Goal: Transaction & Acquisition: Obtain resource

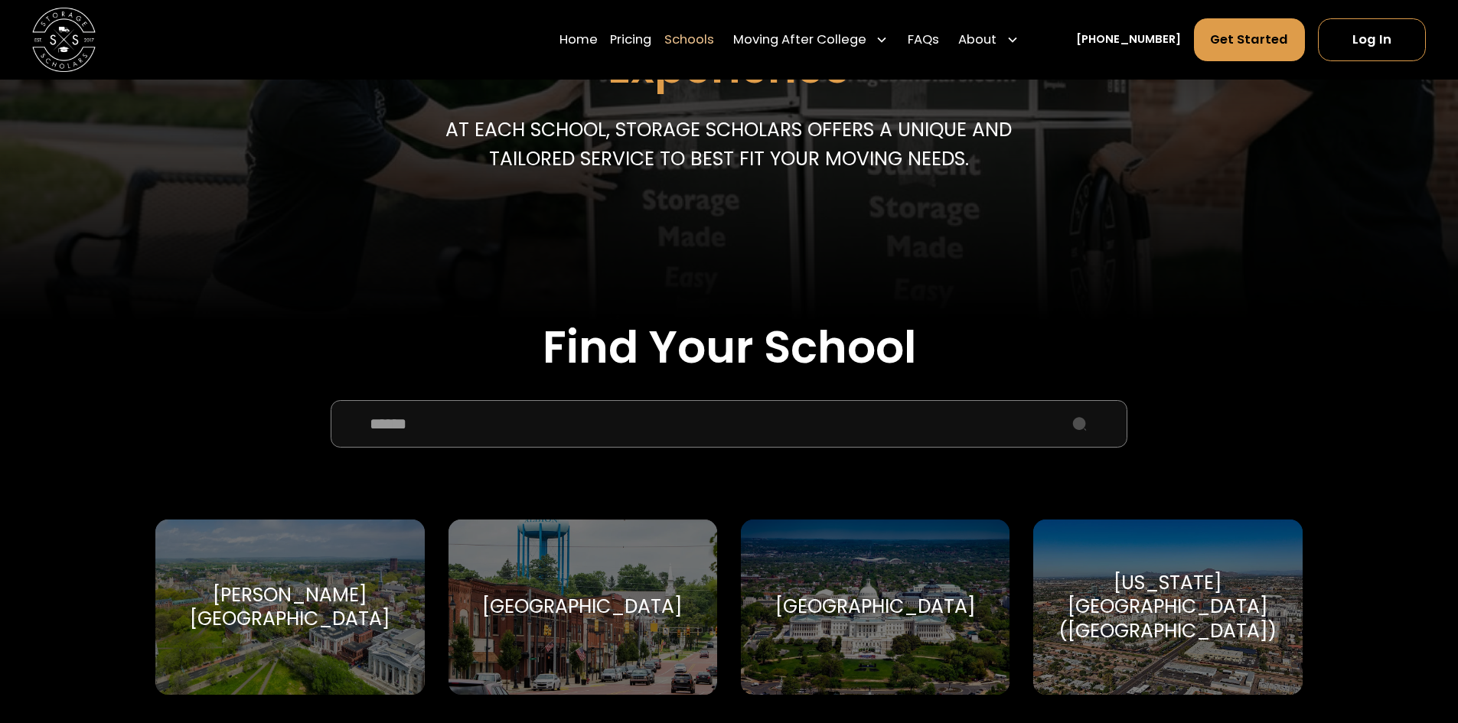
scroll to position [383, 0]
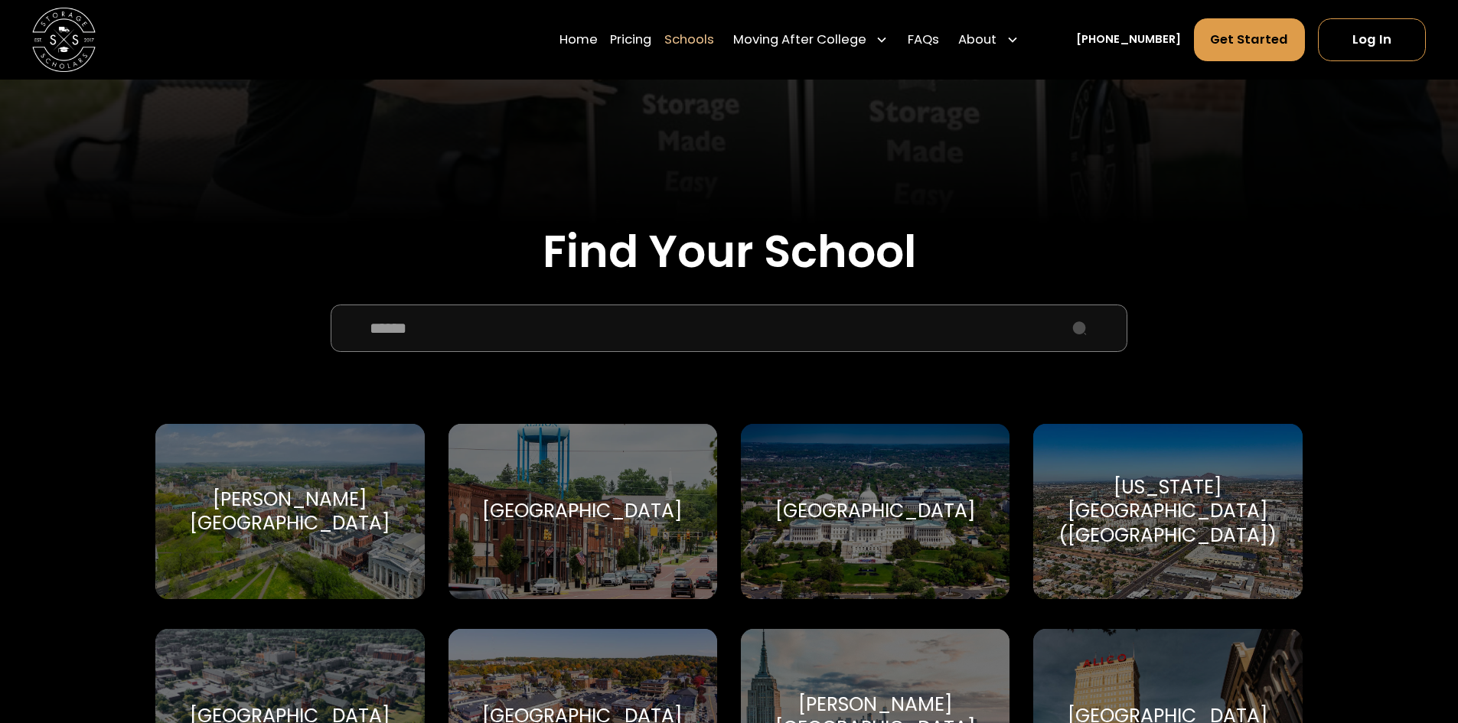
click at [609, 323] on input "School Select Form" at bounding box center [729, 328] width 796 height 47
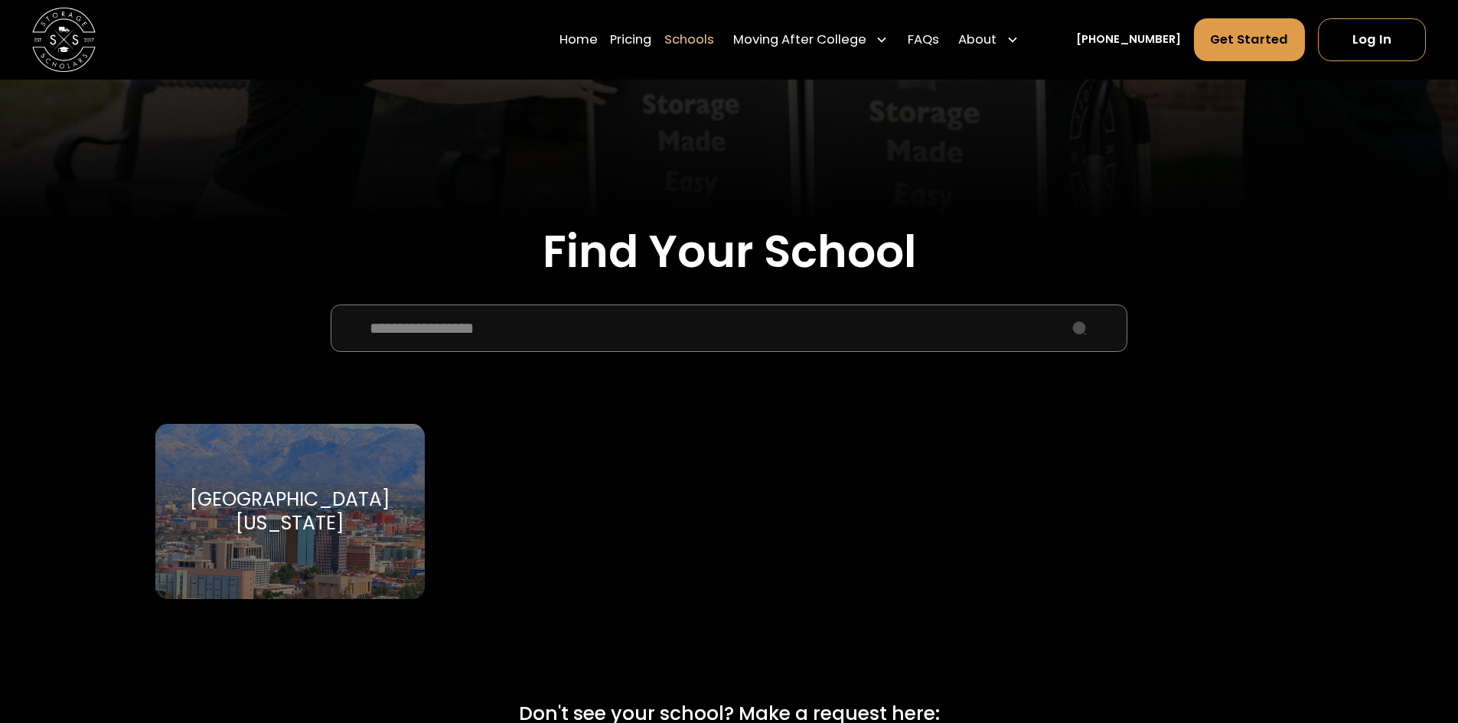
type input "**********"
click at [295, 509] on div "University of Arizona" at bounding box center [290, 511] width 230 height 47
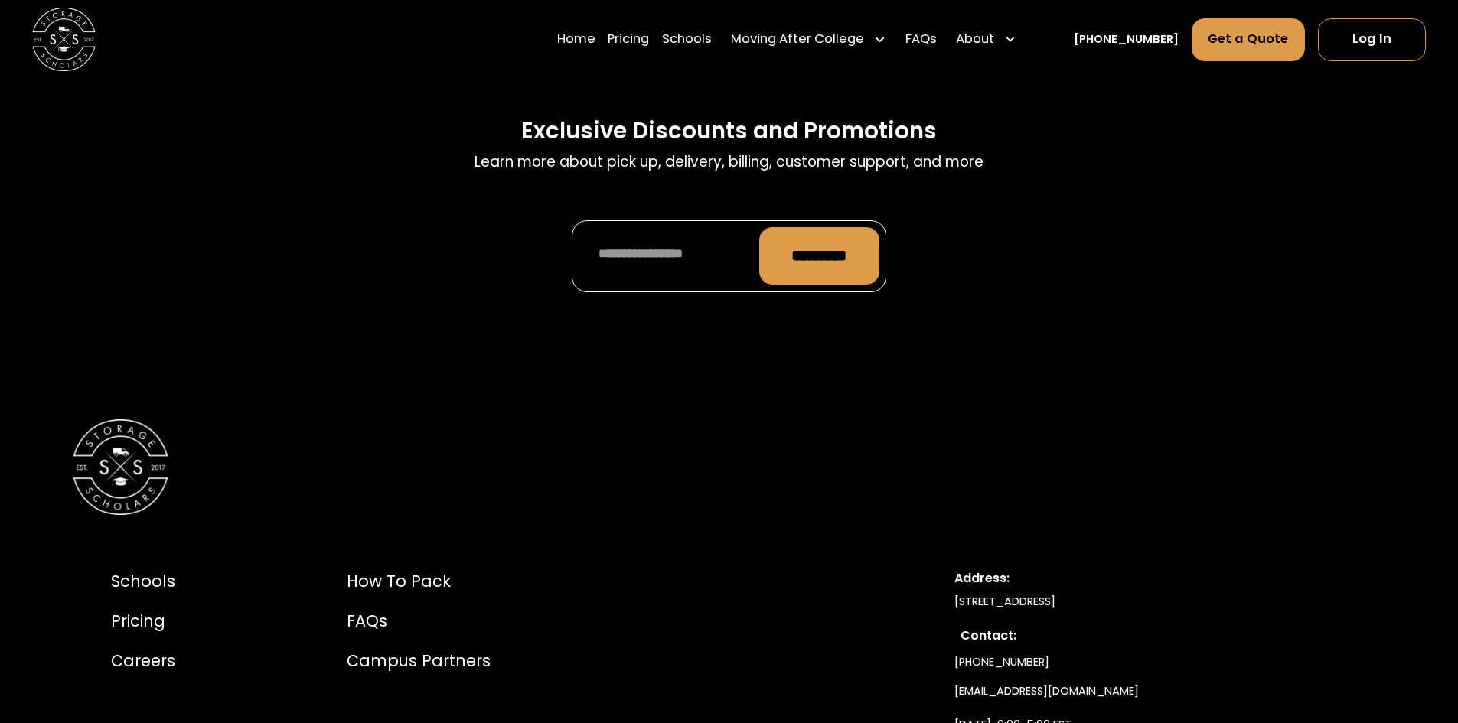
scroll to position [7118, 0]
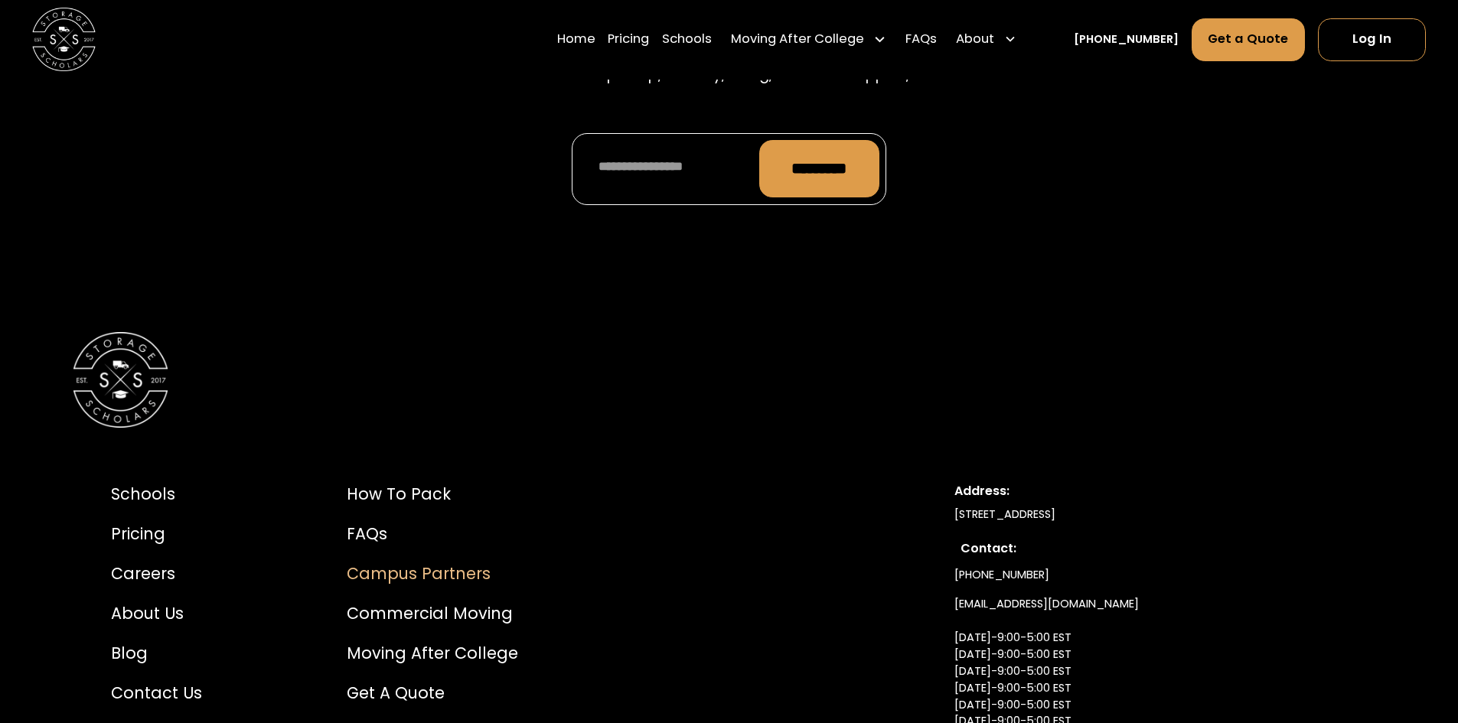
click at [378, 562] on div "Campus Partners" at bounding box center [432, 574] width 171 height 24
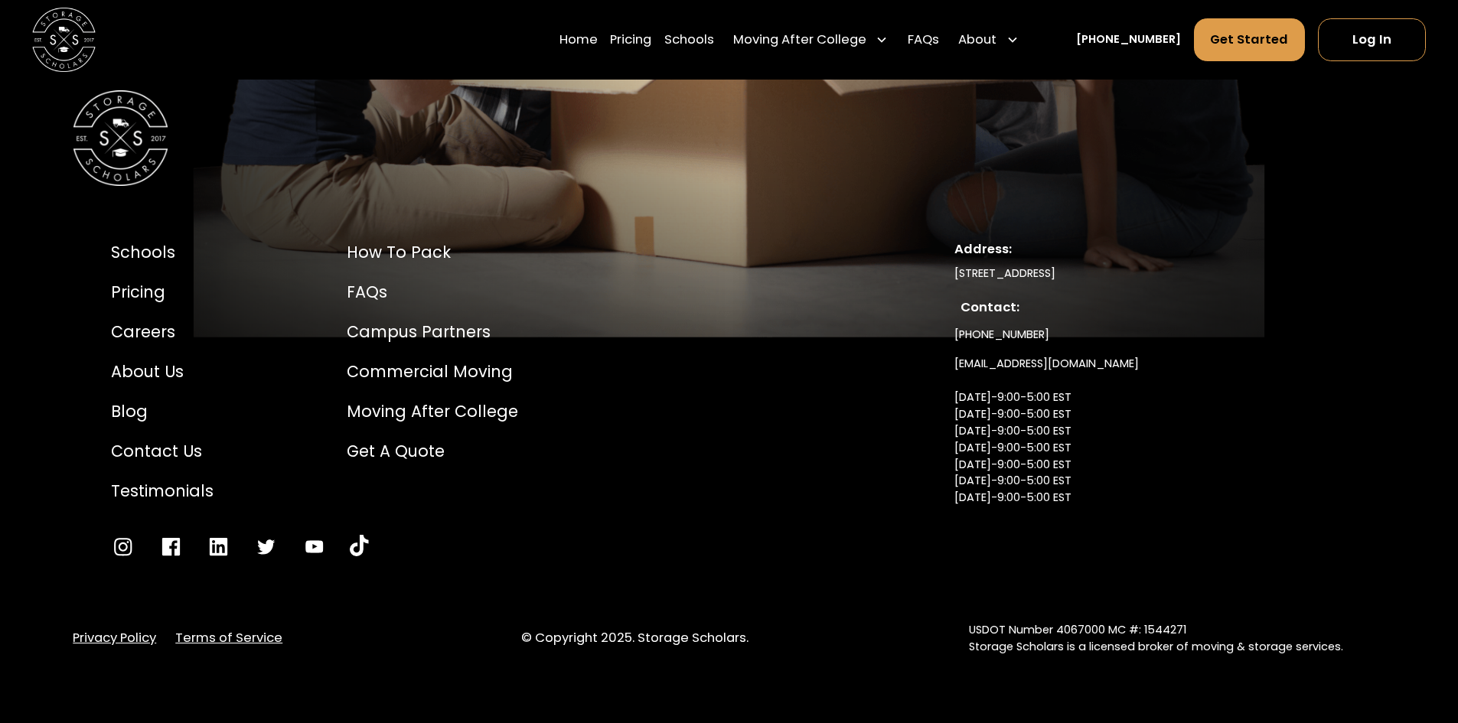
scroll to position [7283, 0]
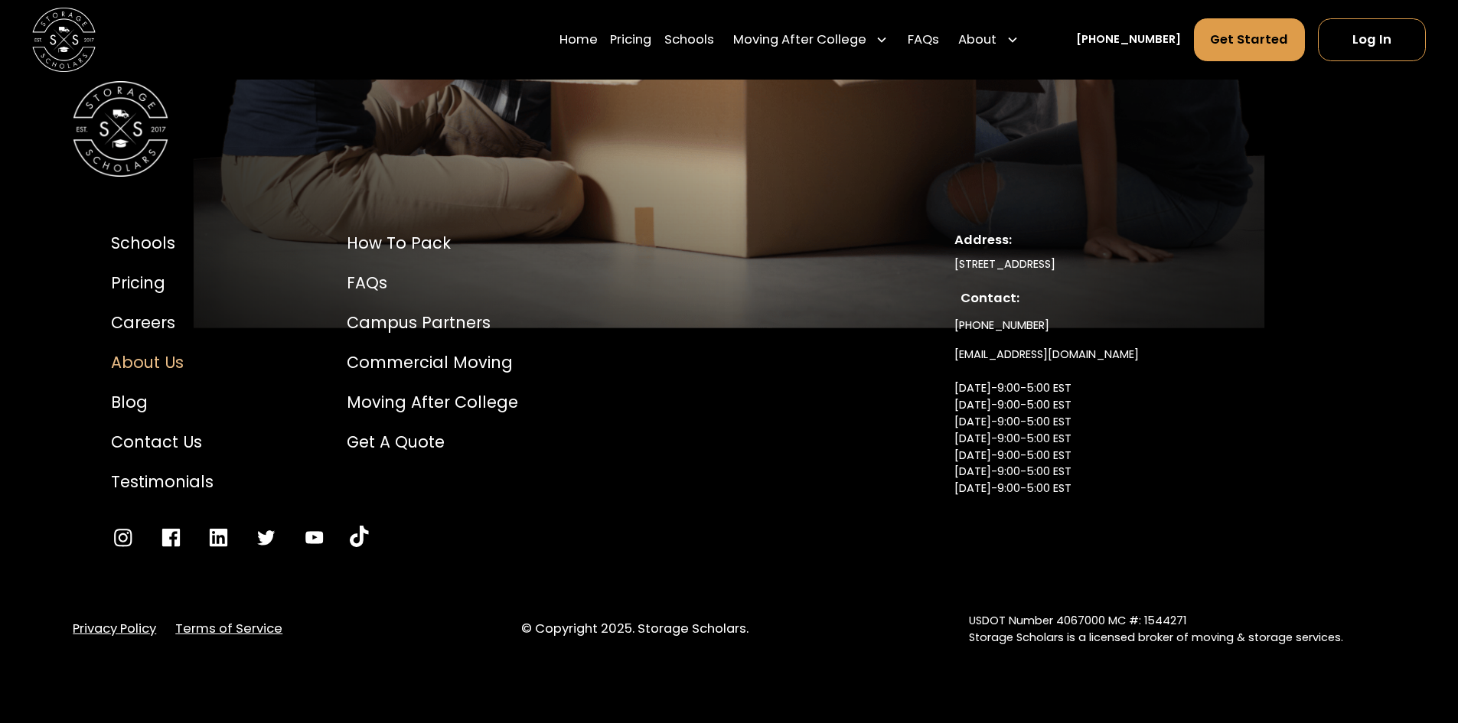
click at [142, 351] on div "About Us" at bounding box center [162, 363] width 103 height 24
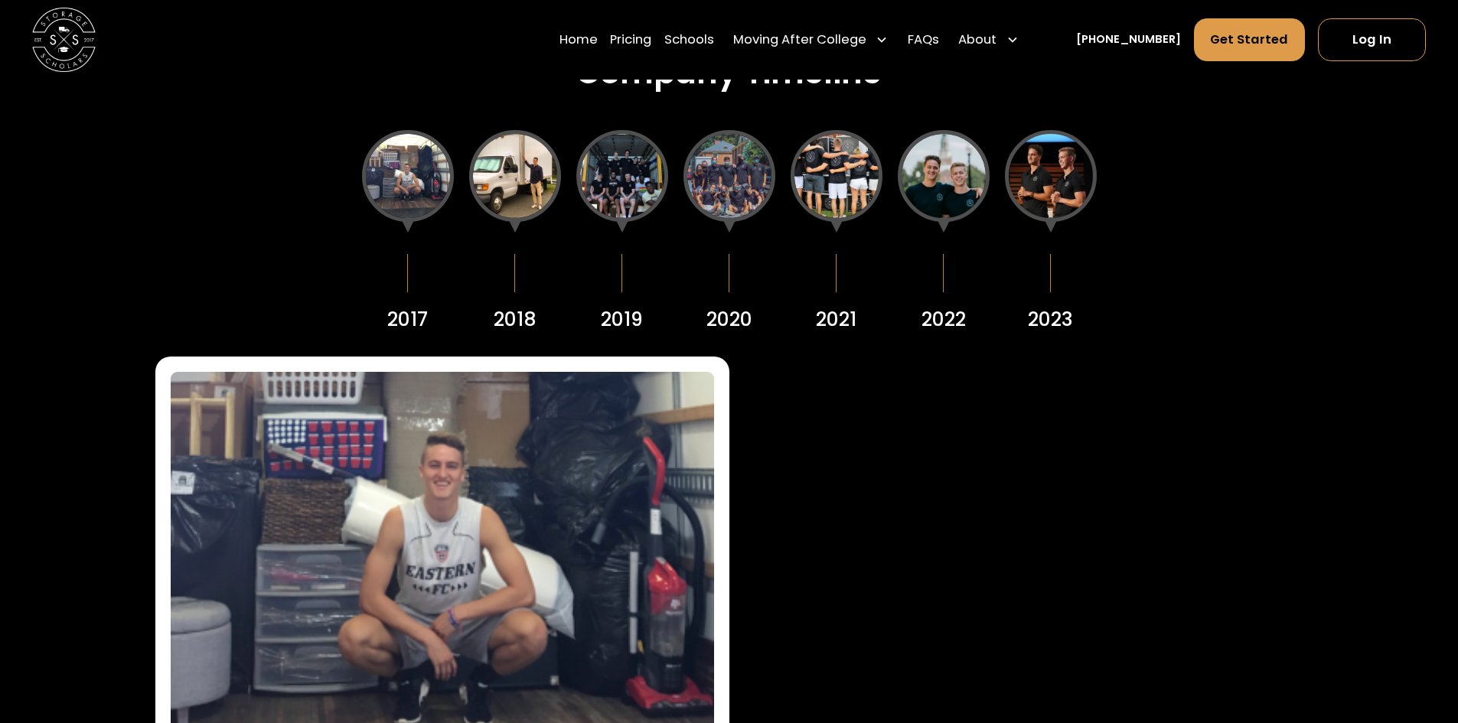
scroll to position [2143, 0]
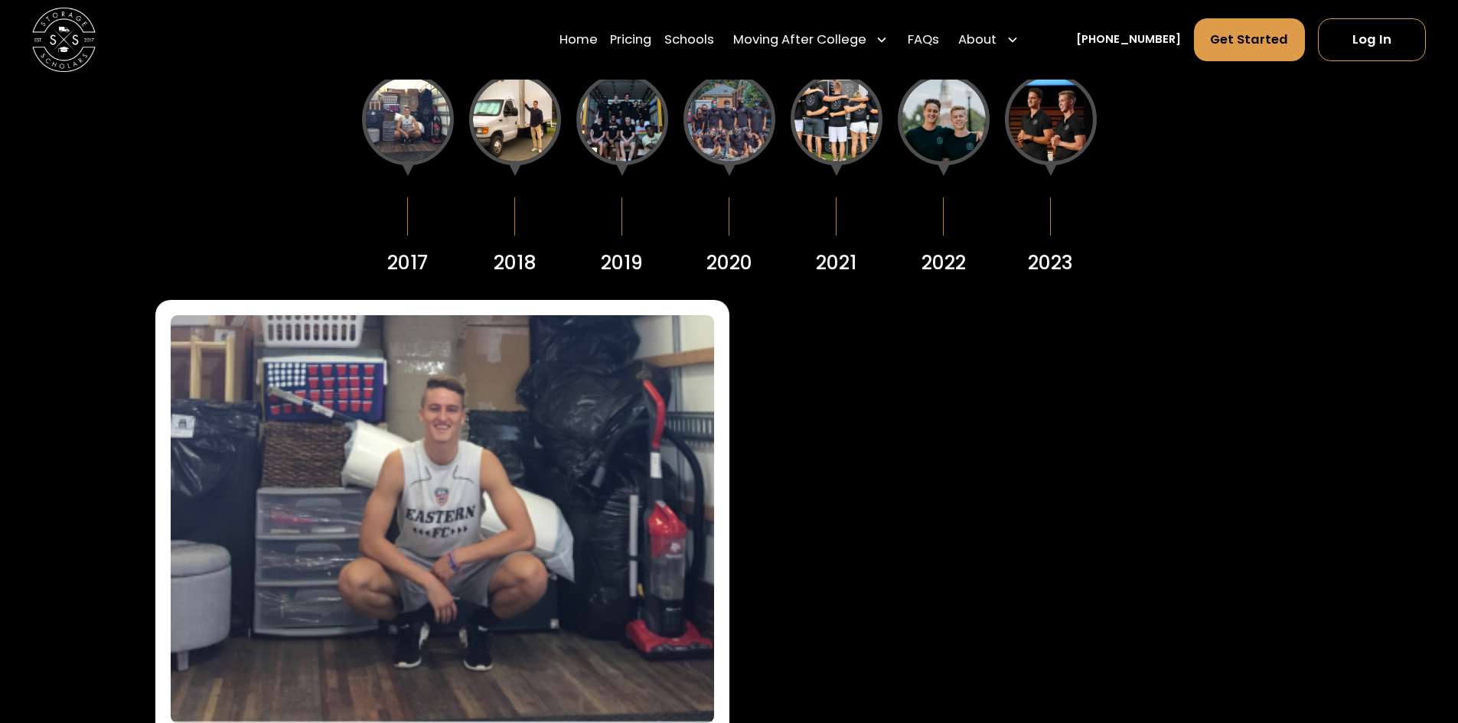
drag, startPoint x: 397, startPoint y: 132, endPoint x: 413, endPoint y: 126, distance: 16.5
click at [397, 132] on div at bounding box center [408, 119] width 92 height 92
drag, startPoint x: 502, startPoint y: 120, endPoint x: 526, endPoint y: 118, distance: 23.8
click at [502, 120] on div at bounding box center [515, 119] width 92 height 92
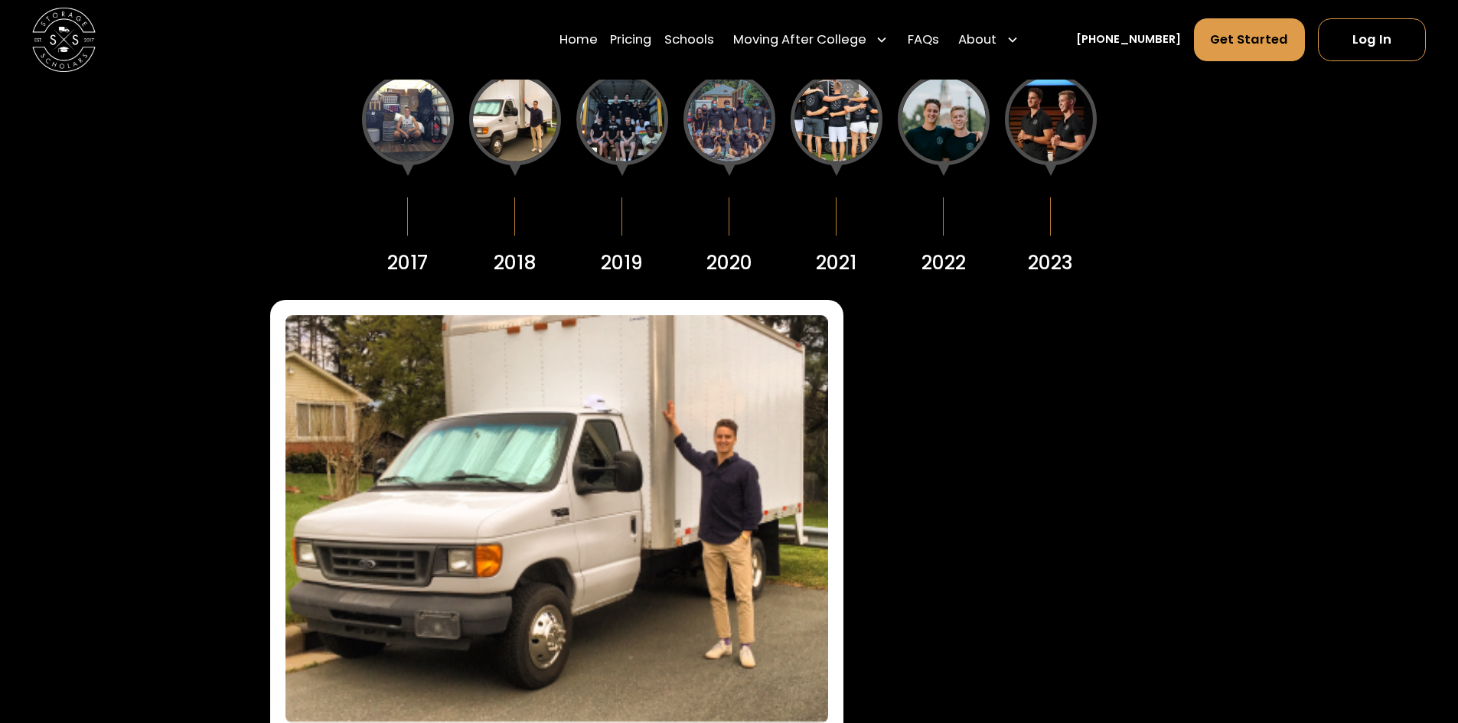
click at [614, 119] on div at bounding box center [622, 119] width 92 height 92
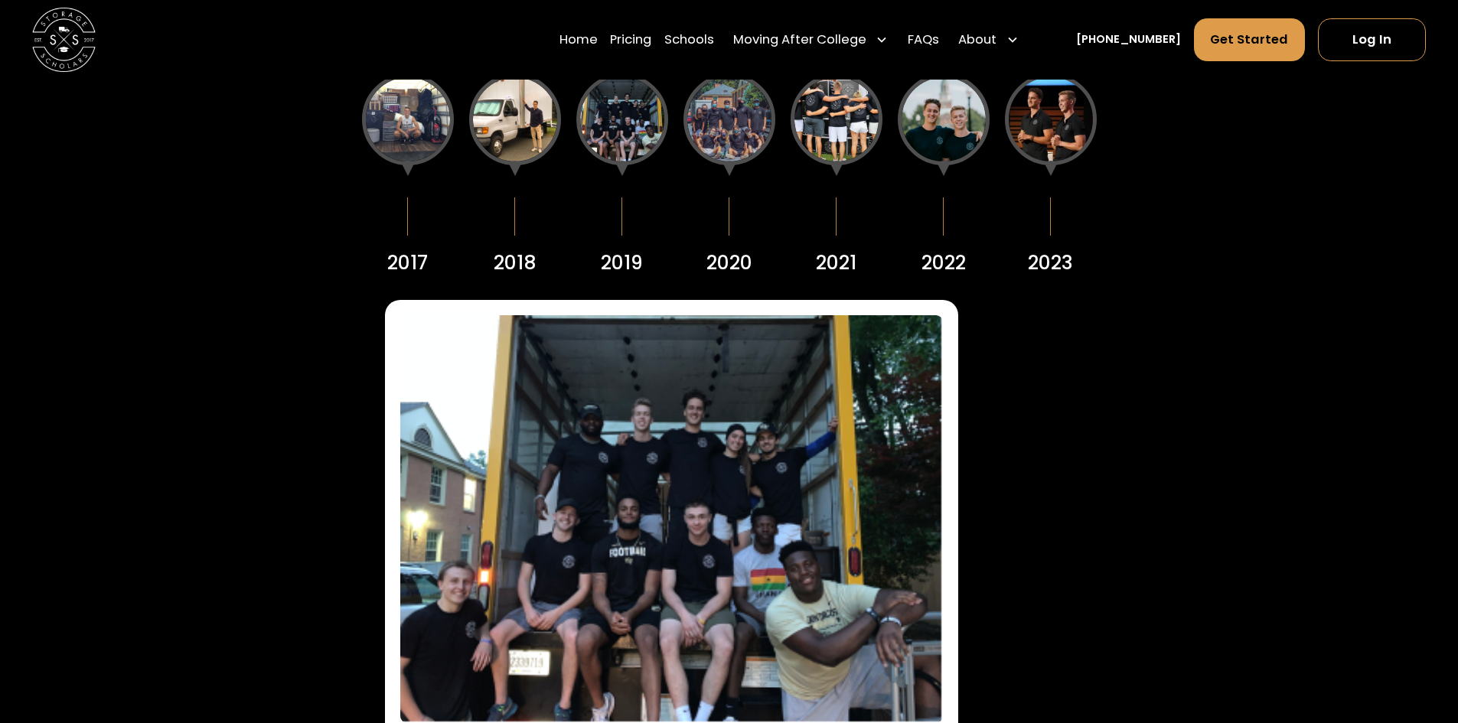
click at [742, 122] on div at bounding box center [730, 119] width 92 height 92
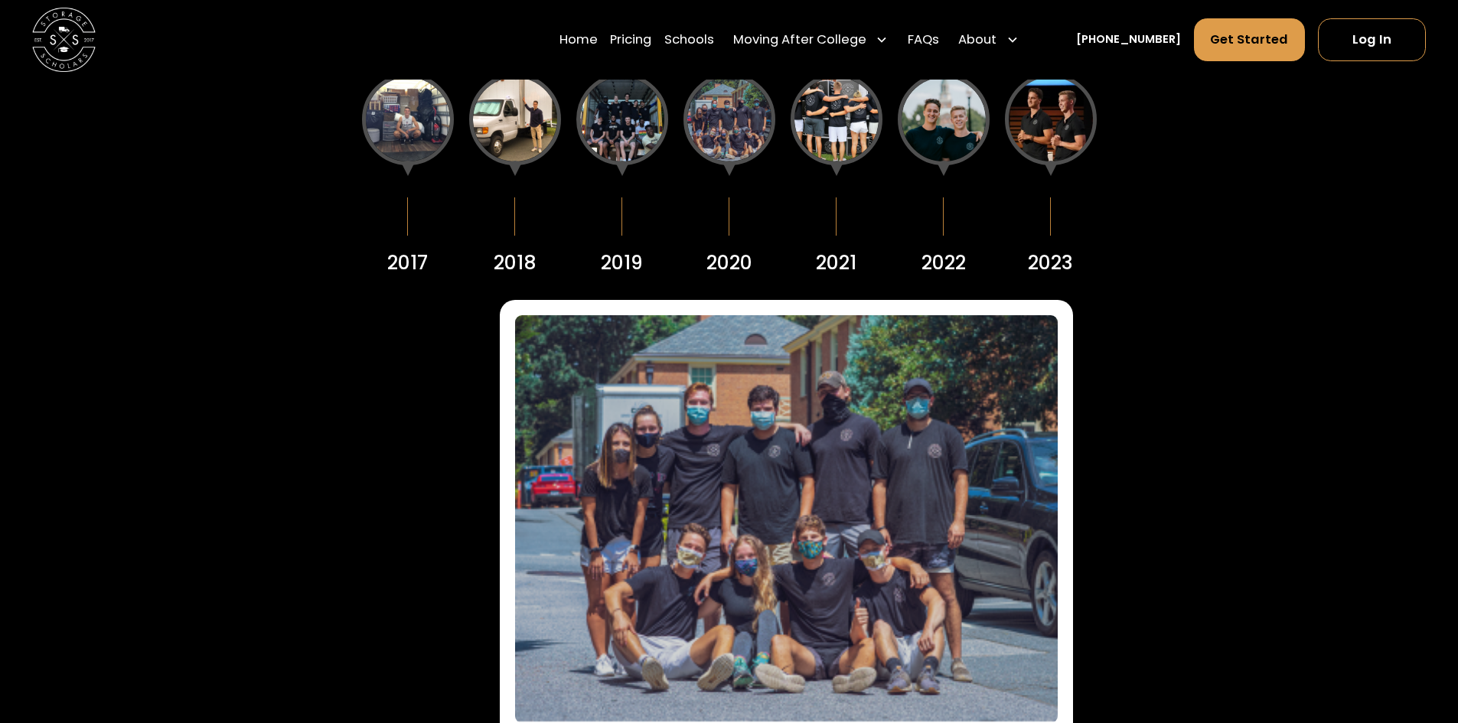
click at [846, 123] on div at bounding box center [837, 119] width 92 height 92
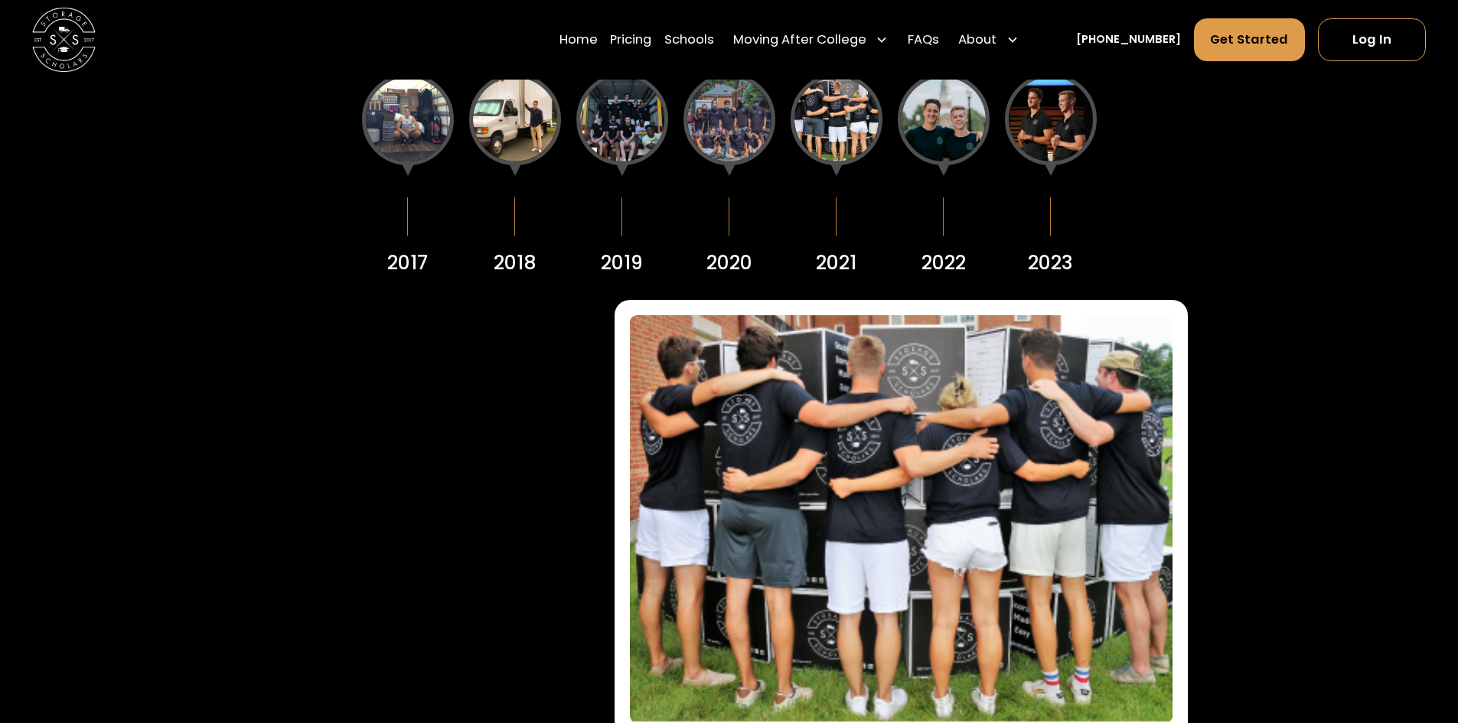
click at [947, 124] on div at bounding box center [944, 119] width 92 height 92
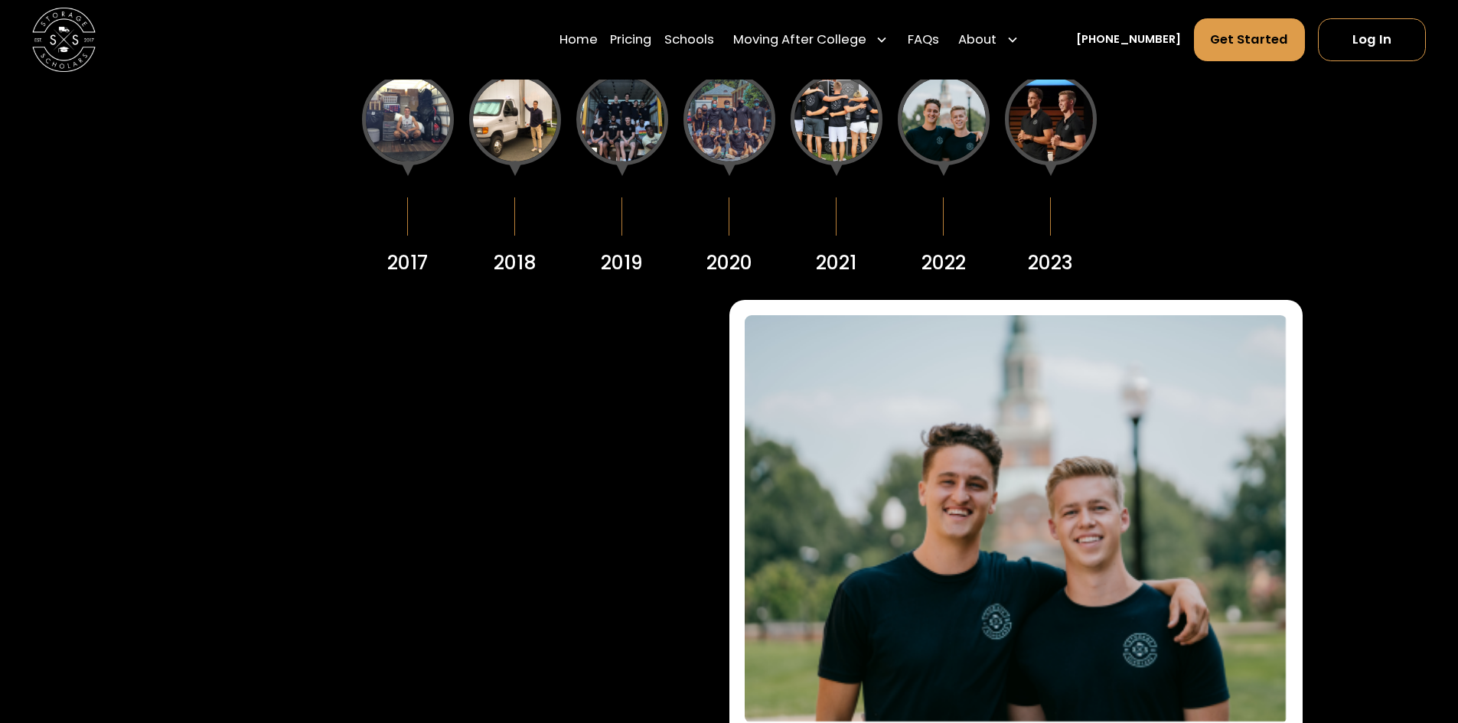
click at [1033, 111] on div at bounding box center [1051, 119] width 92 height 92
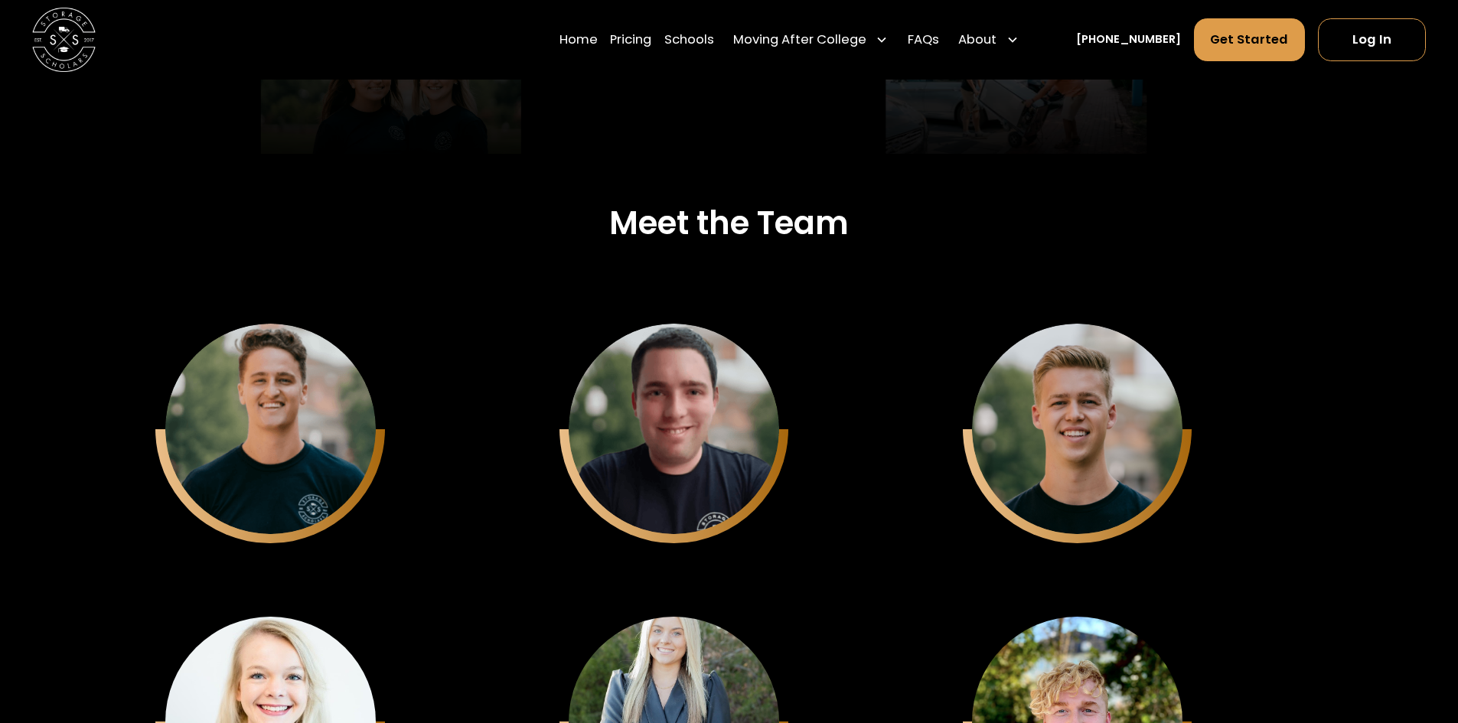
scroll to position [4210, 0]
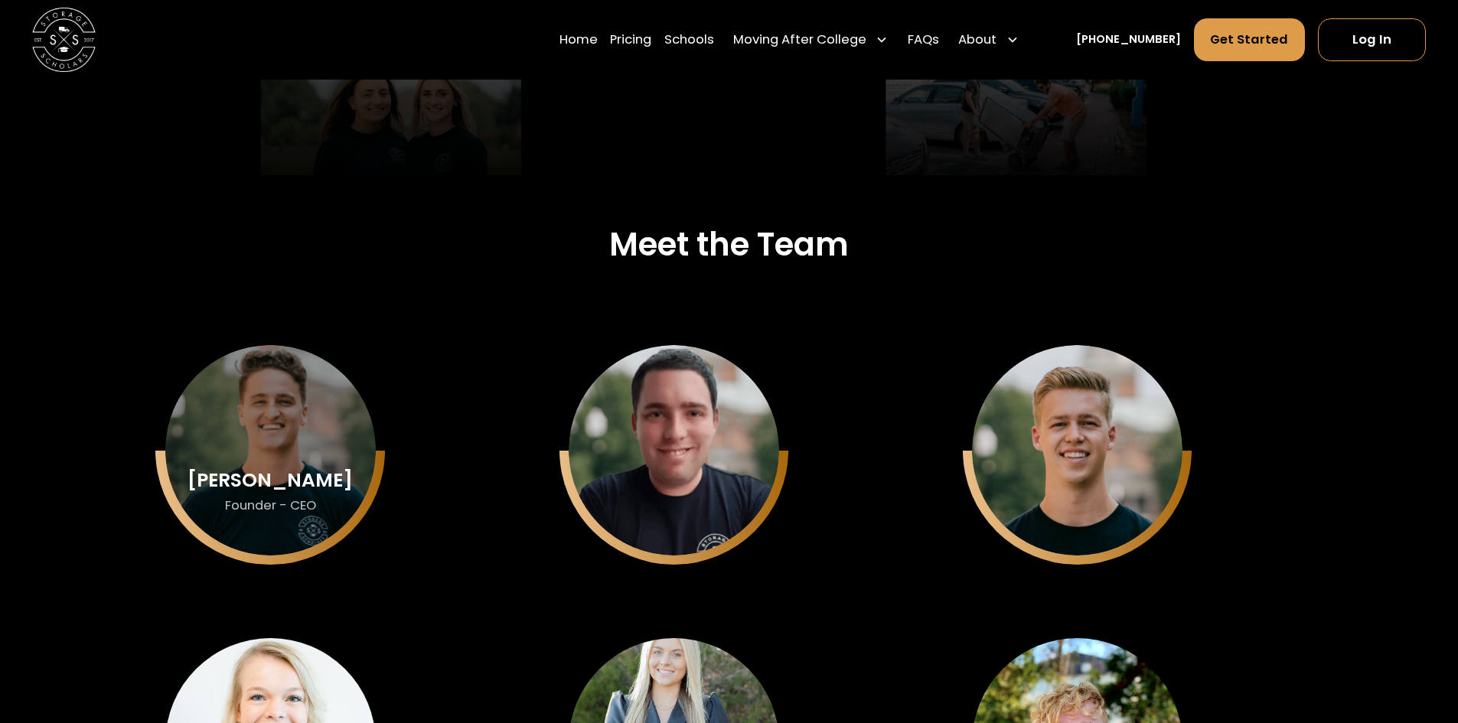
click at [246, 491] on div "Sam Chason" at bounding box center [270, 480] width 165 height 21
click at [255, 524] on div "Sam Chason Founder - CEO" at bounding box center [270, 450] width 210 height 210
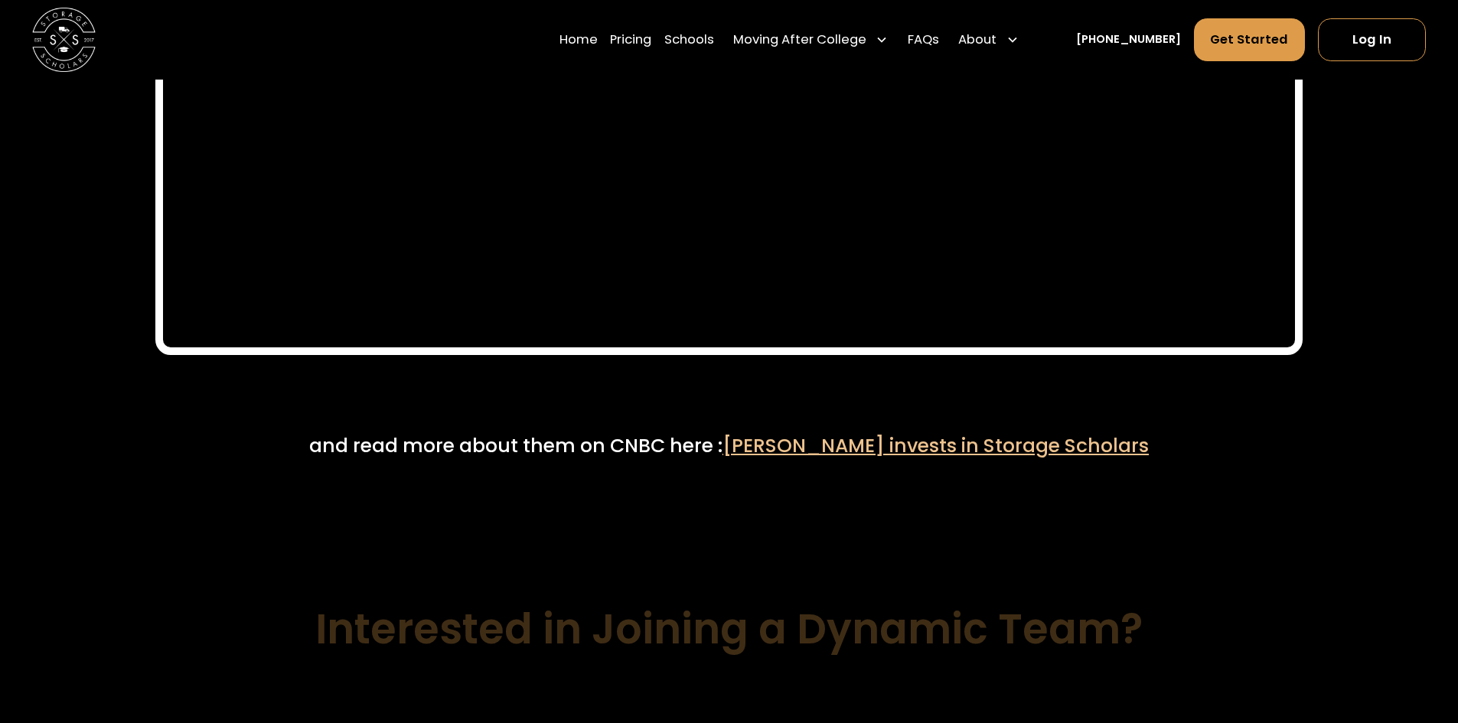
scroll to position [8909, 0]
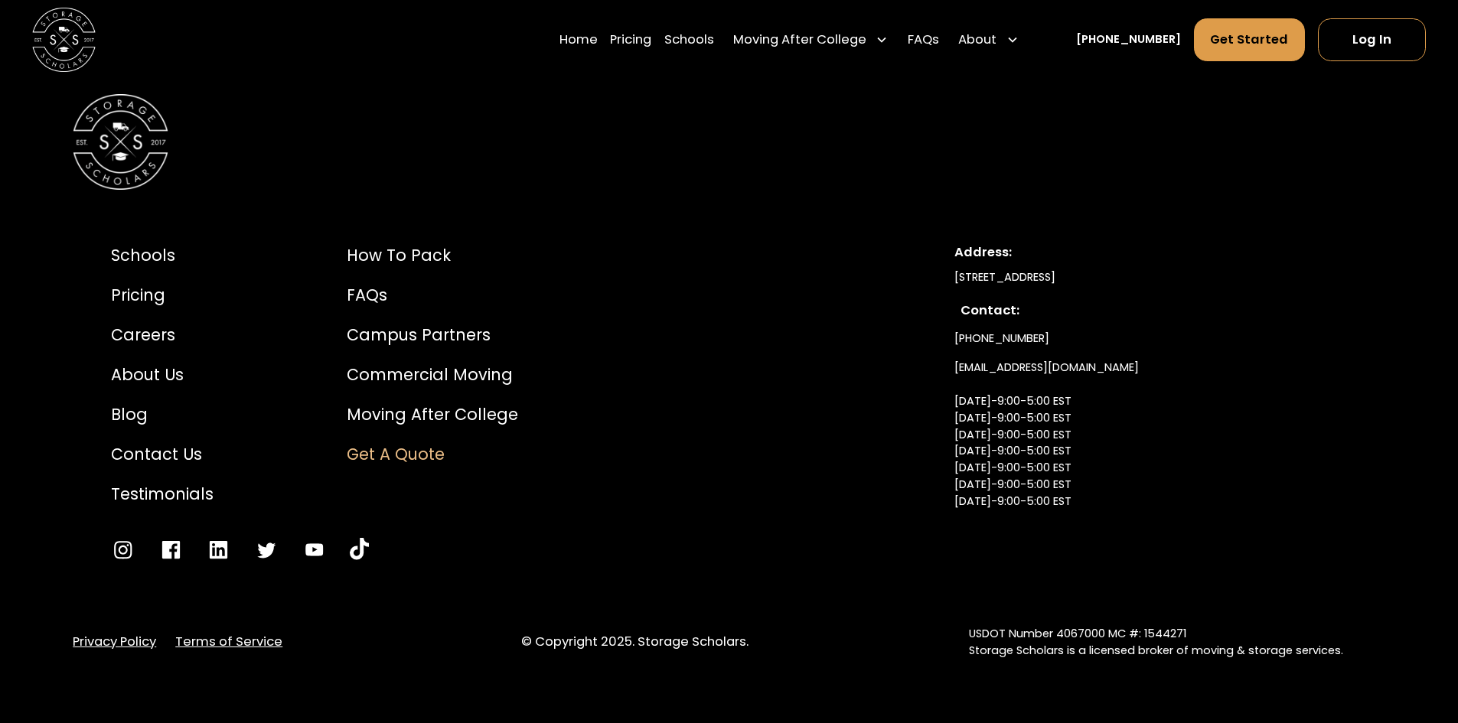
click at [415, 457] on div "Get a Quote" at bounding box center [432, 454] width 171 height 24
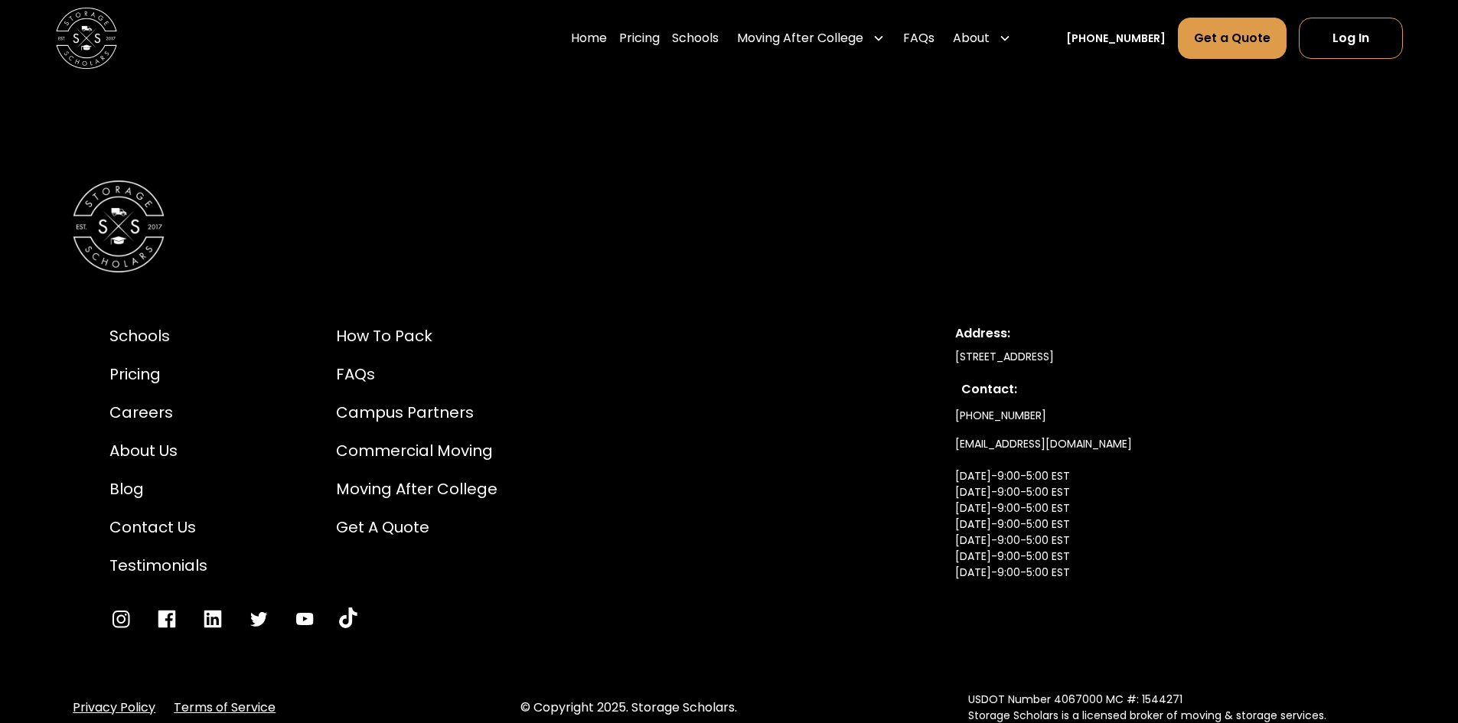
scroll to position [2665, 0]
